Goal: Information Seeking & Learning: Find specific fact

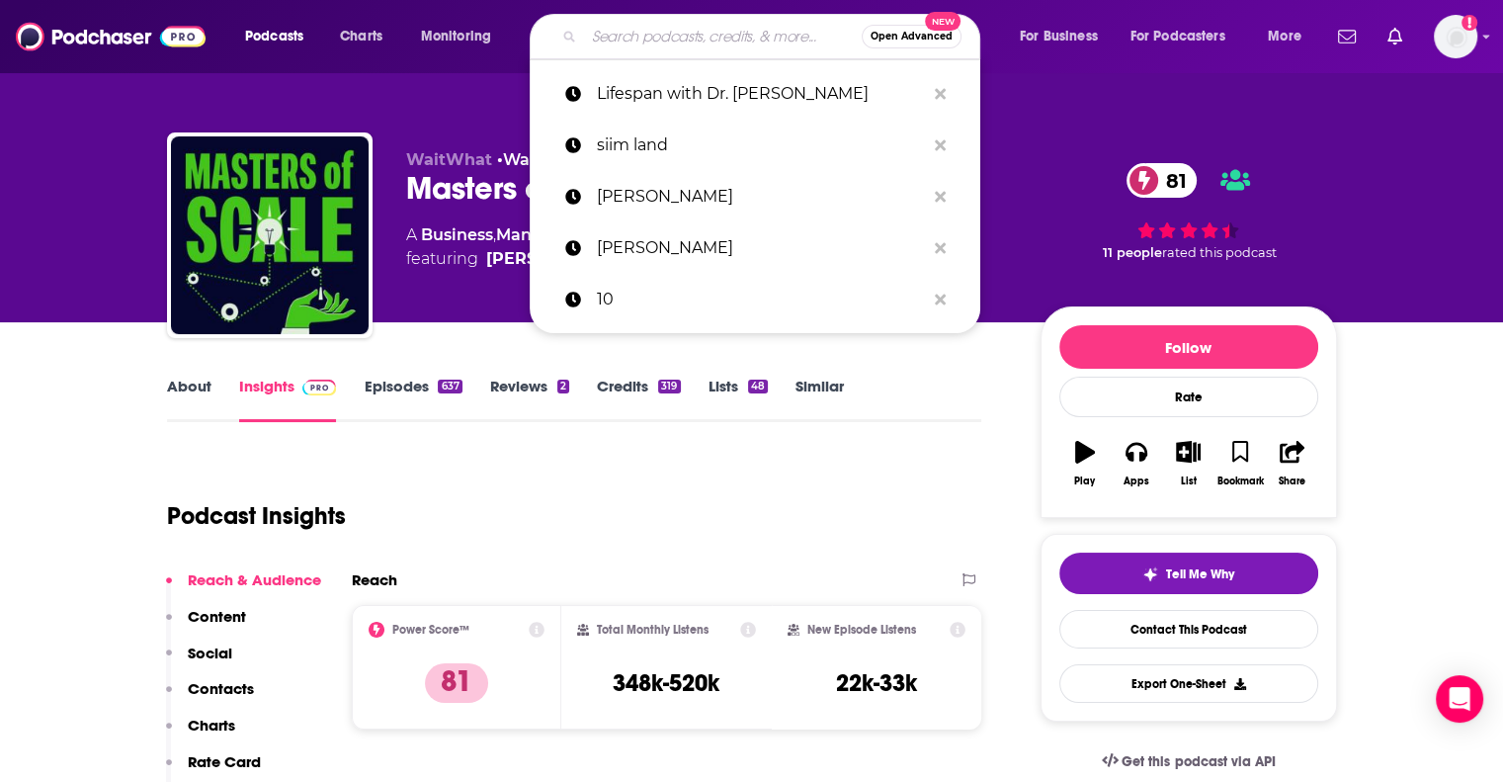
click at [589, 41] on input "Search podcasts, credits, & more..." at bounding box center [723, 37] width 278 height 32
paste input "Ask a Brotha Podcast"
type input "Ask a Brotha Podcast"
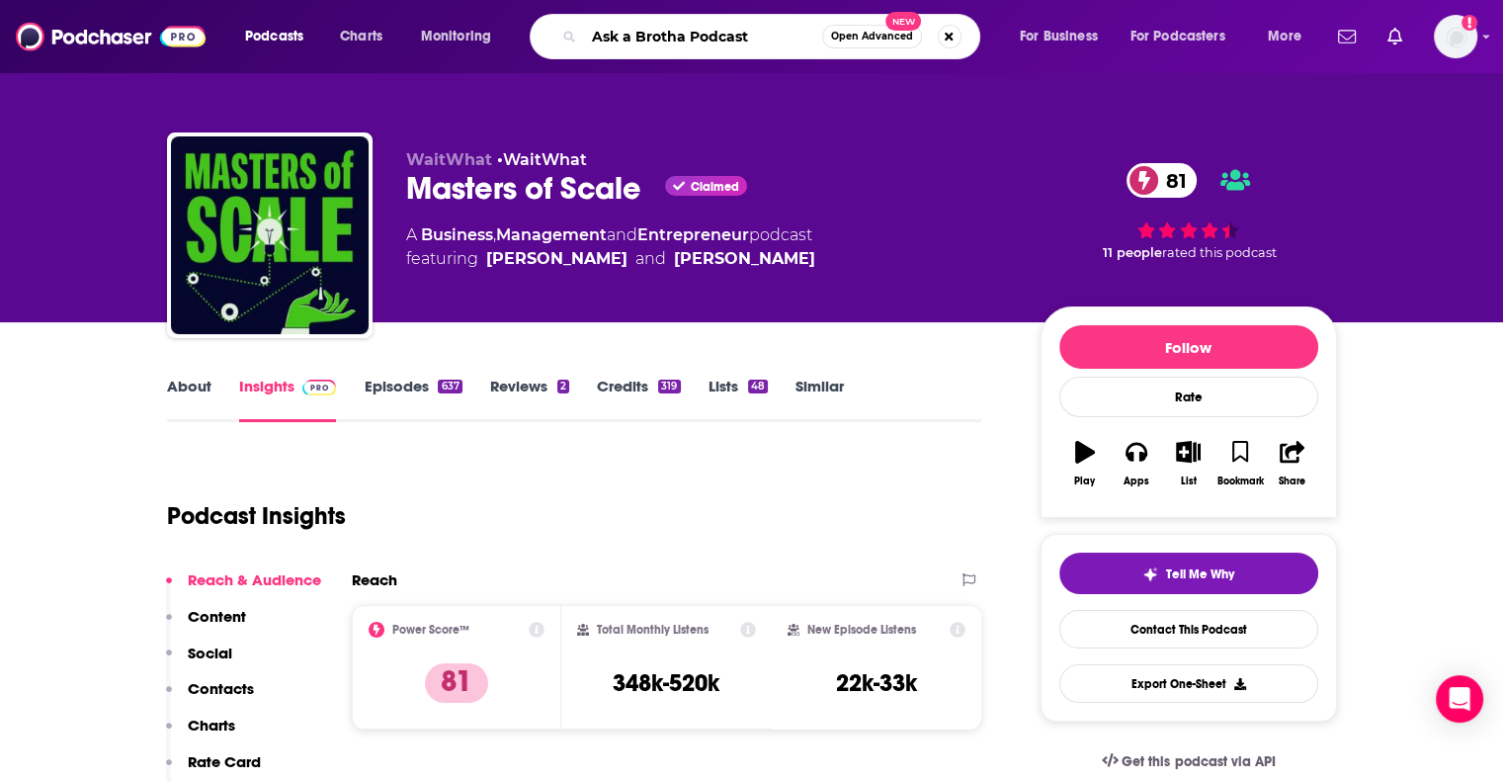
click at [589, 41] on input "Ask a Brotha Podcast" at bounding box center [703, 37] width 238 height 32
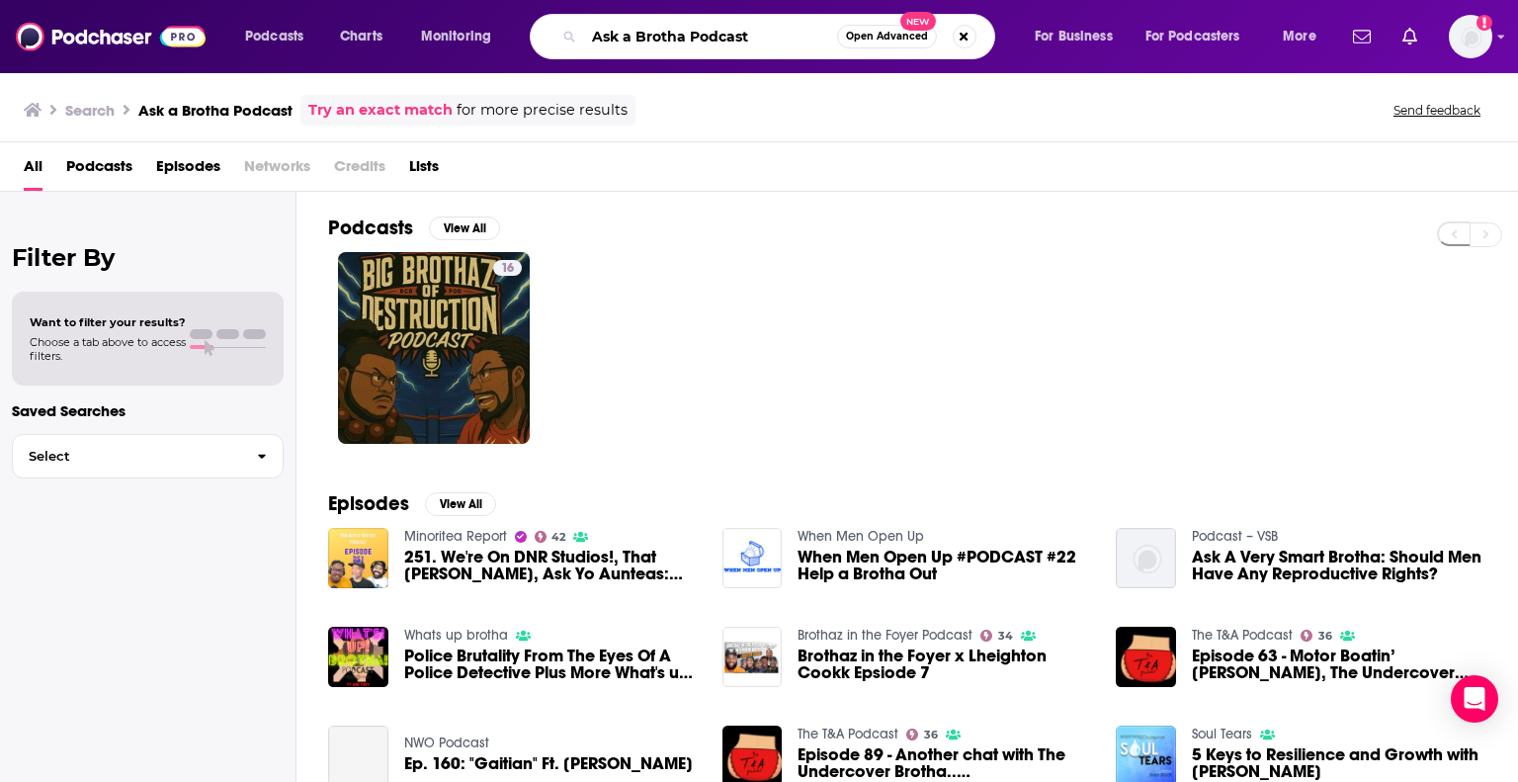
click at [726, 41] on input "Ask a Brotha Podcast" at bounding box center [710, 37] width 253 height 32
type input "person place thing"
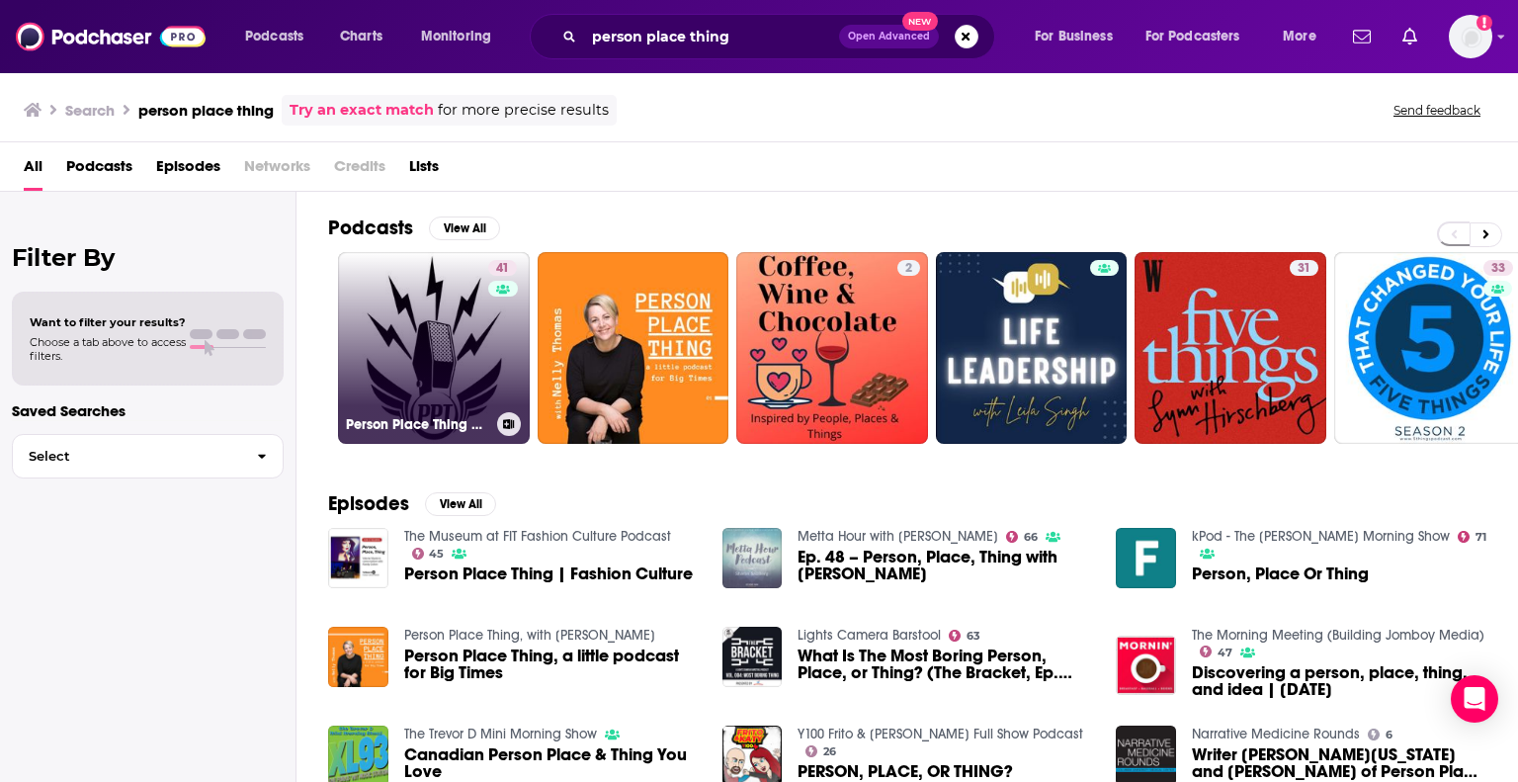
click at [448, 375] on link "41 Person Place Thing with [PERSON_NAME]" at bounding box center [434, 348] width 192 height 192
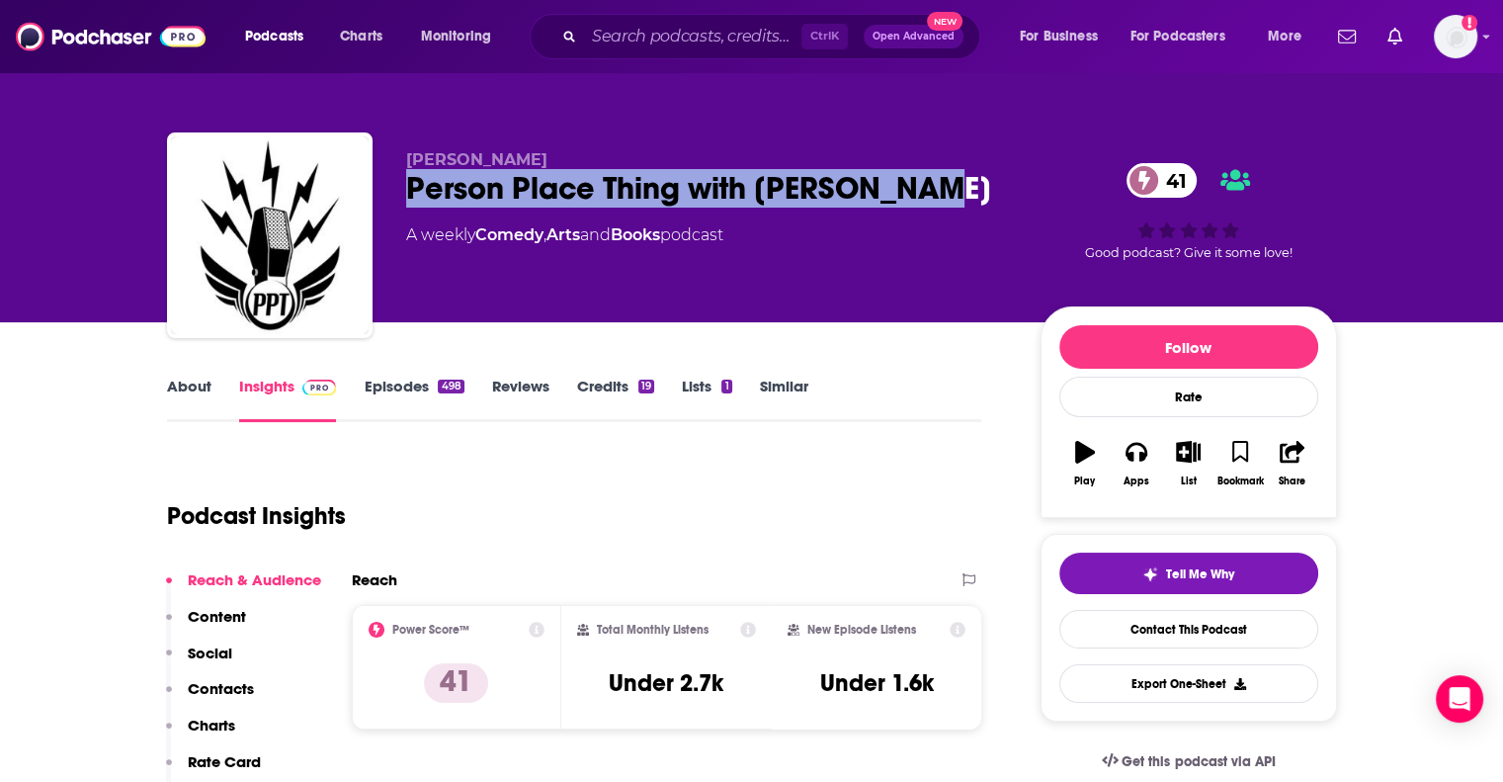
drag, startPoint x: 750, startPoint y: 180, endPoint x: 387, endPoint y: 190, distance: 362.7
click at [387, 190] on div "[PERSON_NAME] Person Place Thing with [PERSON_NAME] 41 A weekly Comedy , Arts a…" at bounding box center [752, 238] width 1170 height 213
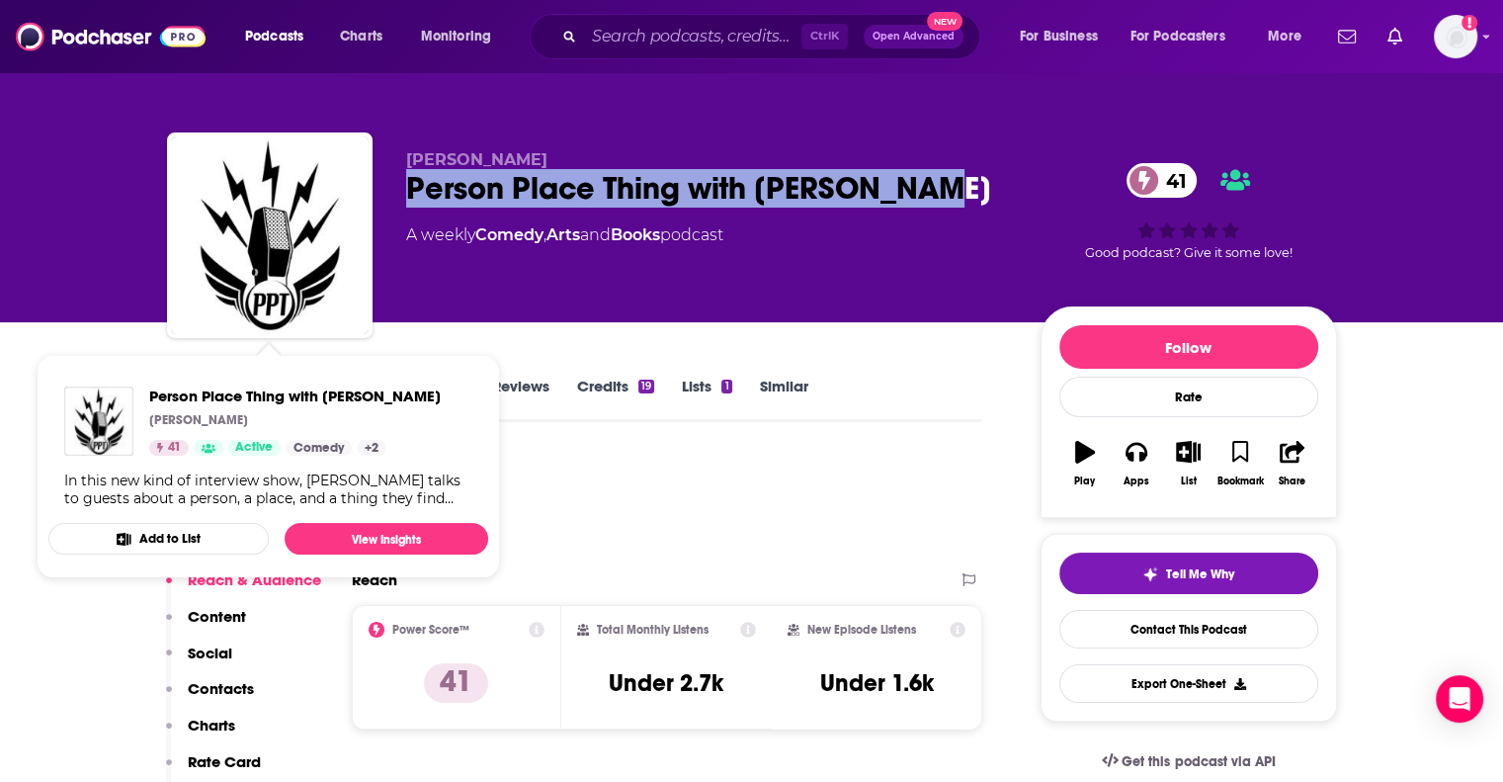
copy h2 "Person Place Thing with [PERSON_NAME]"
